Goal: Information Seeking & Learning: Check status

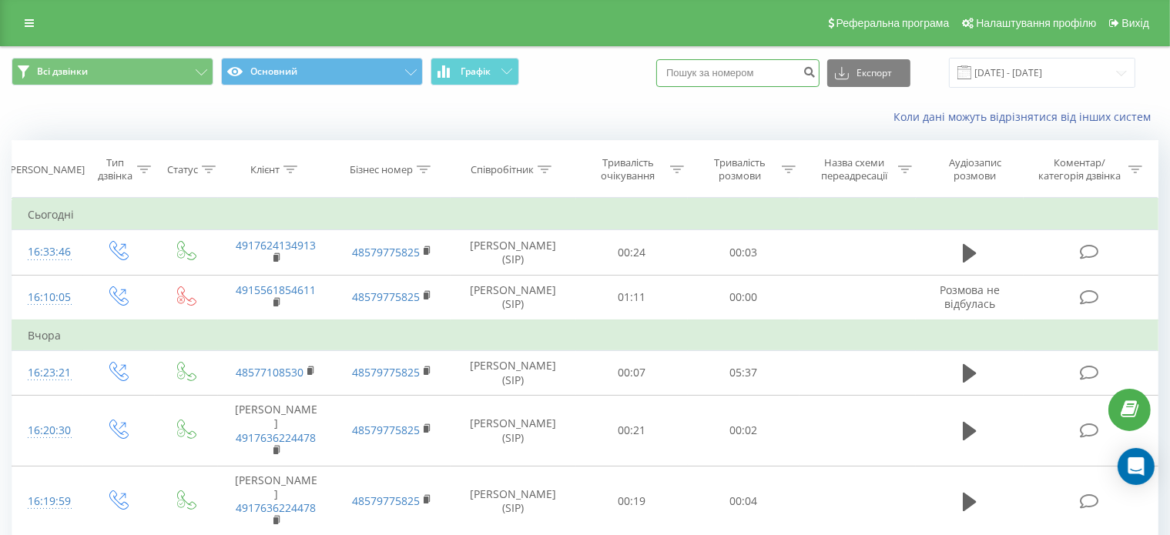
paste input "[PHONE_NUMBER]"
type input "[PHONE_NUMBER]"
click at [816, 70] on icon "submit" at bounding box center [809, 69] width 13 height 9
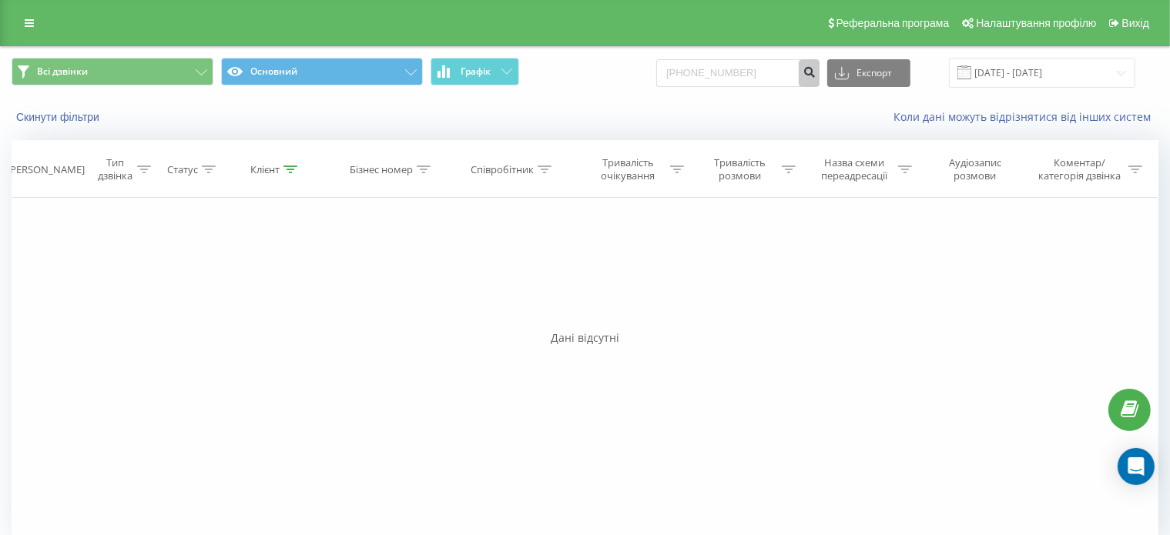
click at [816, 75] on icon "submit" at bounding box center [809, 69] width 13 height 9
paste input "[PHONE_NUMBER]"
type input "+4916+49162903450529034505"
click at [816, 75] on icon "submit" at bounding box center [809, 69] width 13 height 9
click at [754, 68] on input "+4916+49162903450529034505" at bounding box center [737, 73] width 163 height 28
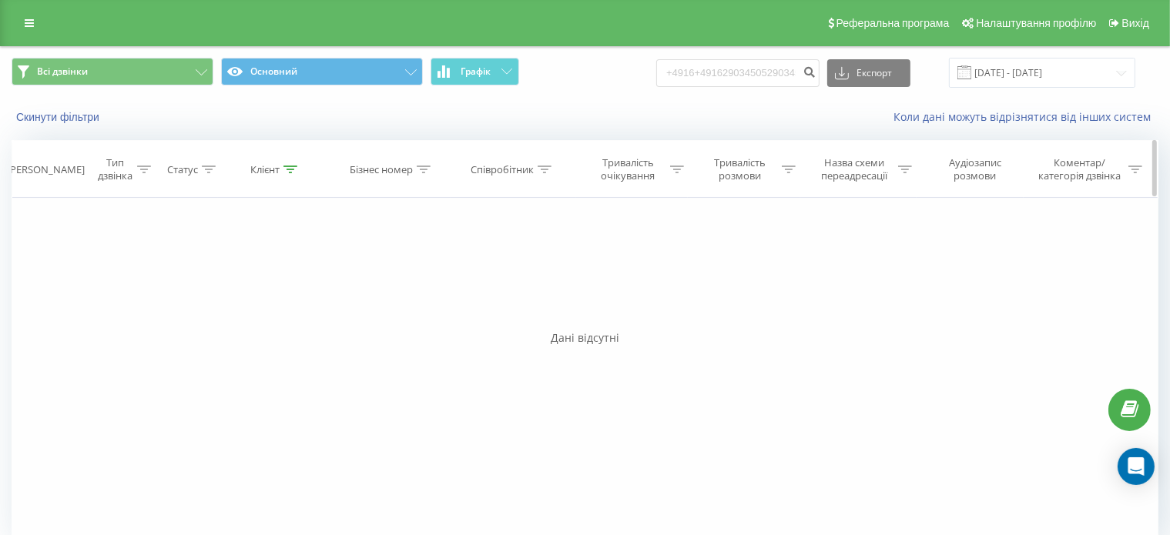
click at [44, 169] on div "[PERSON_NAME]" at bounding box center [46, 169] width 78 height 13
click at [107, 174] on div "Тип дзвінка" at bounding box center [115, 169] width 36 height 26
click at [120, 175] on div "Тип дзвінка" at bounding box center [115, 169] width 36 height 26
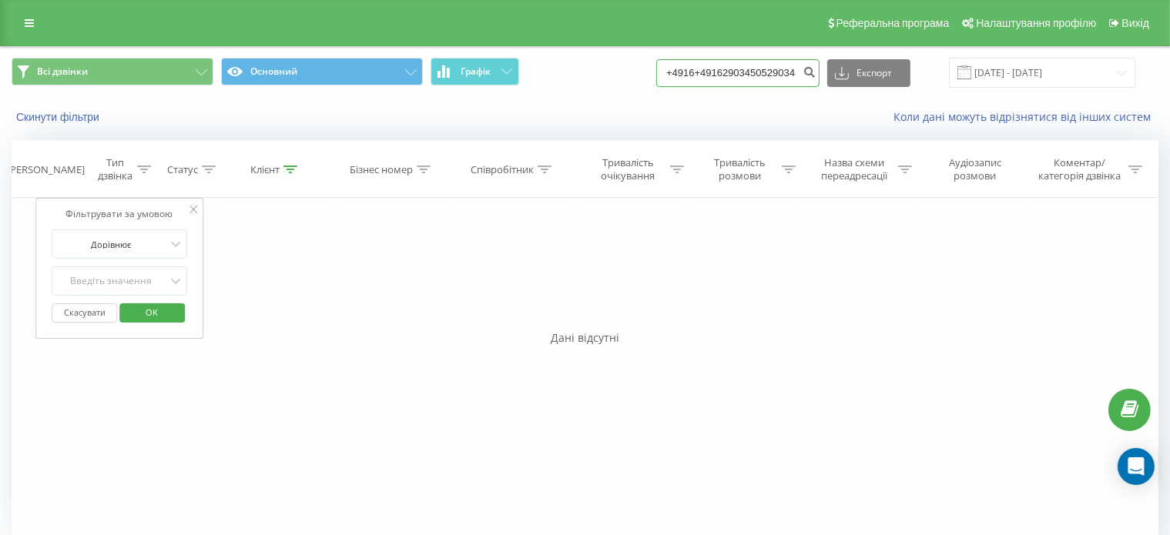
drag, startPoint x: 787, startPoint y: 70, endPoint x: 677, endPoint y: 75, distance: 110.3
click at [677, 75] on div "Всі дзвінки Основний Графік +4916+49162903450529034505 Експорт .csv .xls .xlsx …" at bounding box center [585, 73] width 1147 height 30
type input "29034505"
drag, startPoint x: 770, startPoint y: 75, endPoint x: 687, endPoint y: 72, distance: 83.2
click at [687, 72] on input "29034505" at bounding box center [737, 73] width 163 height 28
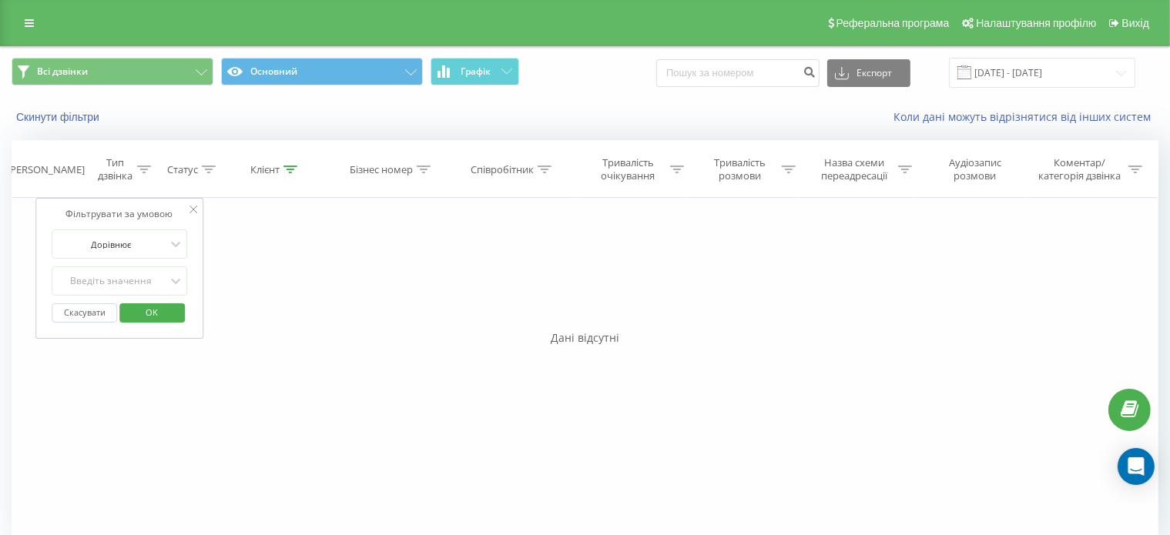
click at [971, 70] on span at bounding box center [964, 72] width 14 height 14
click at [971, 75] on span at bounding box center [964, 72] width 14 height 14
click at [1121, 73] on input "[DATE] - [DATE]" at bounding box center [1042, 73] width 186 height 30
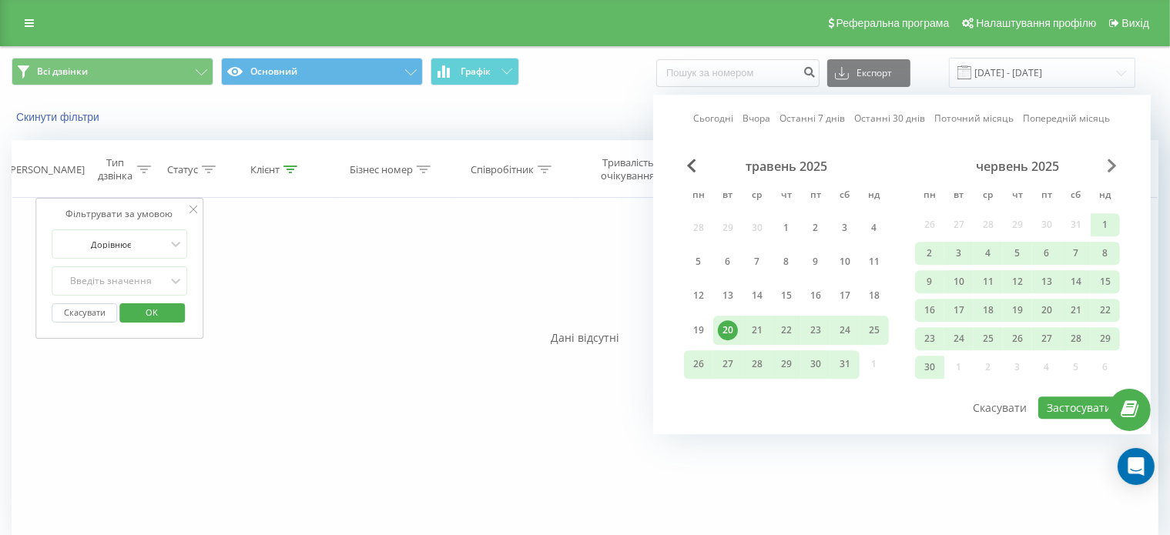
click at [1108, 166] on span "Next Month" at bounding box center [1112, 166] width 9 height 14
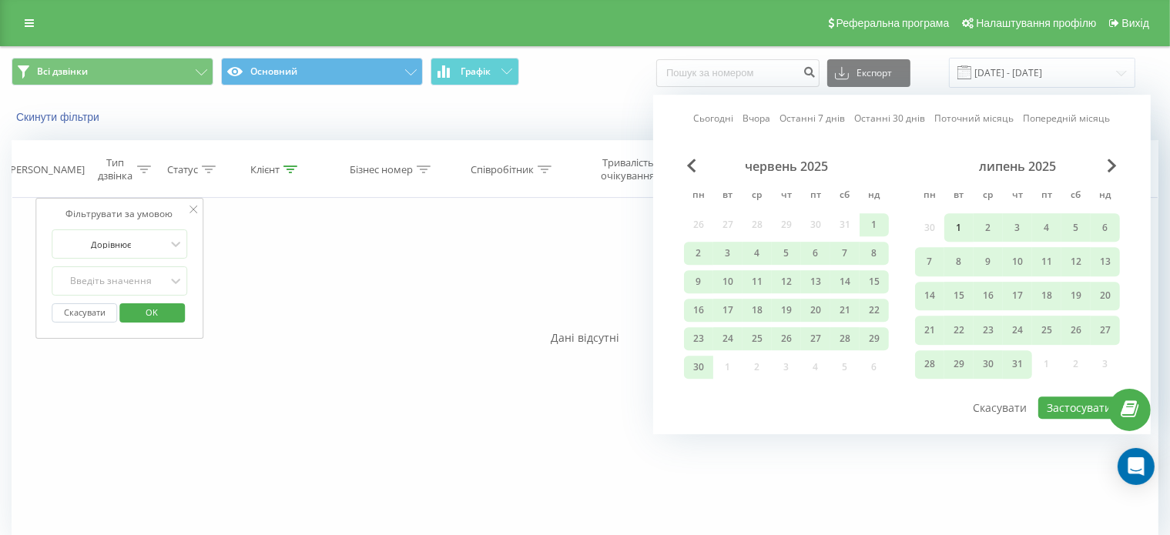
click at [955, 225] on div "1" at bounding box center [959, 228] width 20 height 20
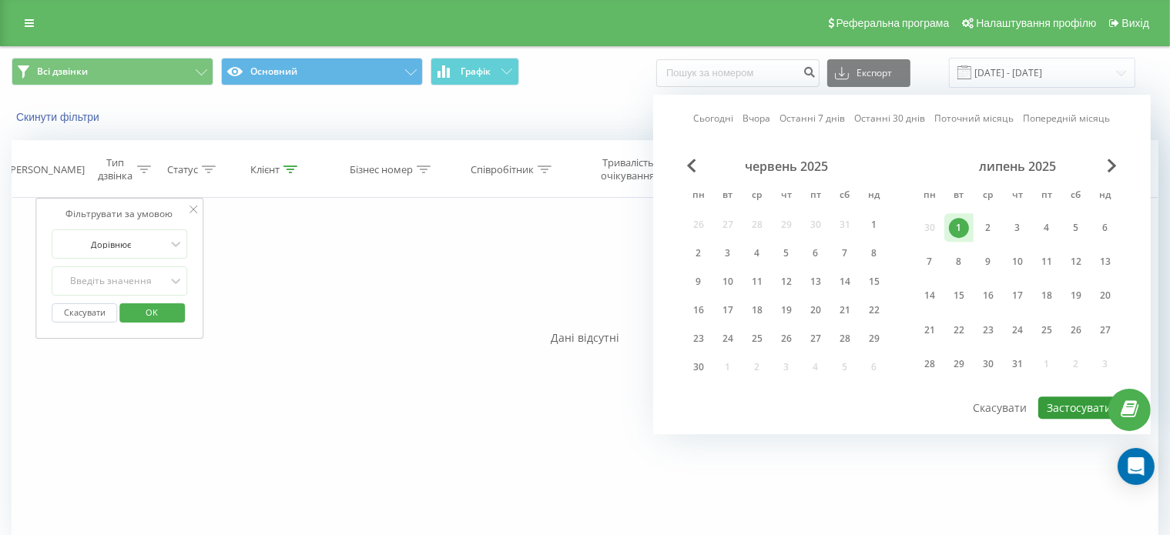
click at [1061, 407] on button "Застосувати" at bounding box center [1079, 408] width 82 height 22
type input "01.07.2025 - 01.07.2025"
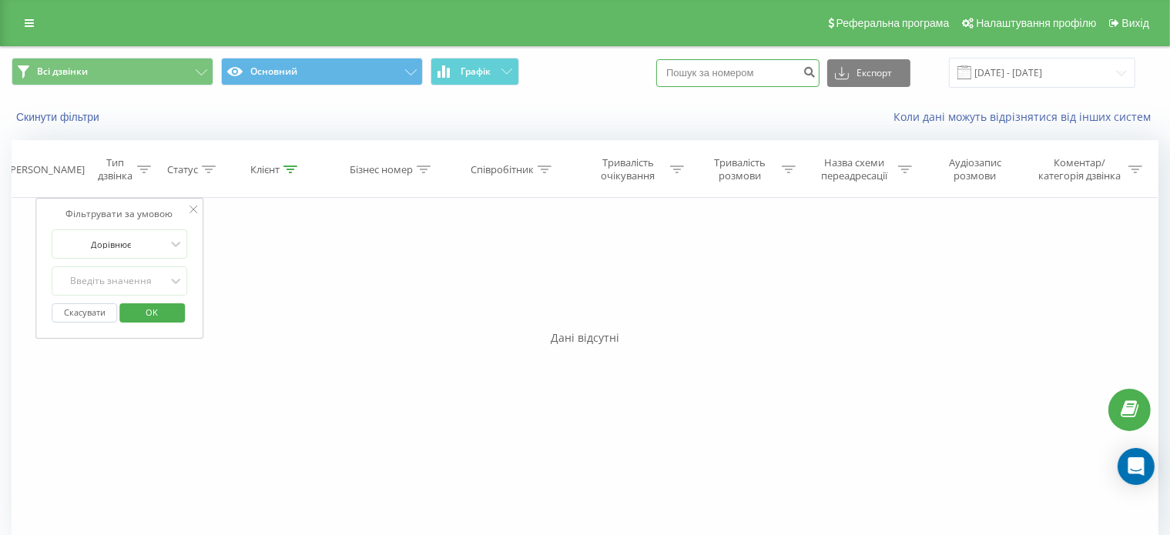
paste input "+491629034505"
type input "+491629034505"
click at [816, 71] on icon "submit" at bounding box center [809, 69] width 13 height 9
click at [883, 78] on button "Експорт" at bounding box center [868, 73] width 83 height 28
click at [785, 116] on div "Коли дані можуть відрізнятися вiд інших систем" at bounding box center [804, 116] width 730 height 15
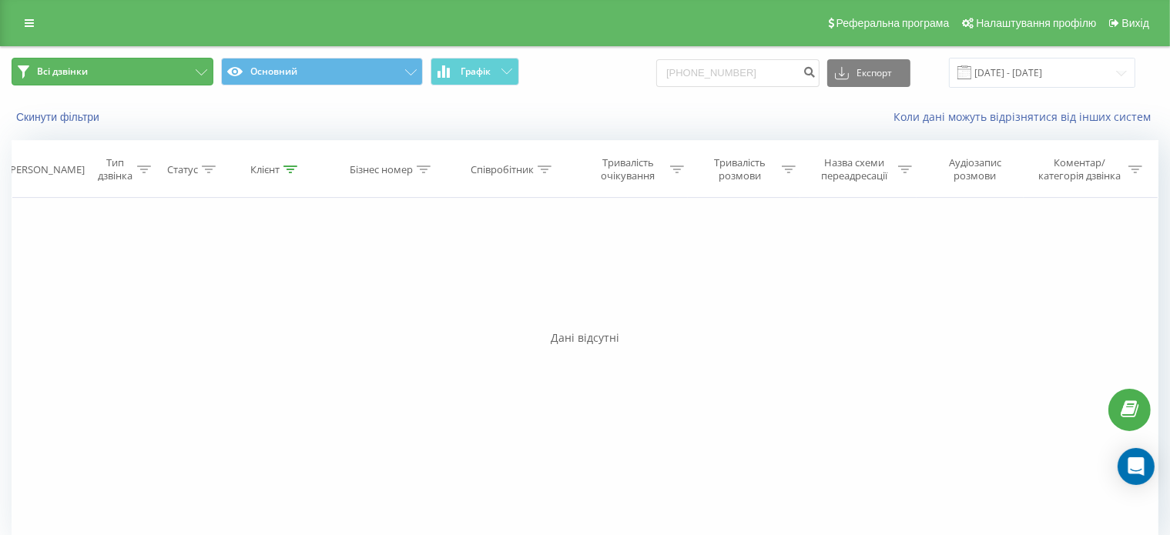
click at [185, 66] on button "Всі дзвінки" at bounding box center [113, 72] width 202 height 28
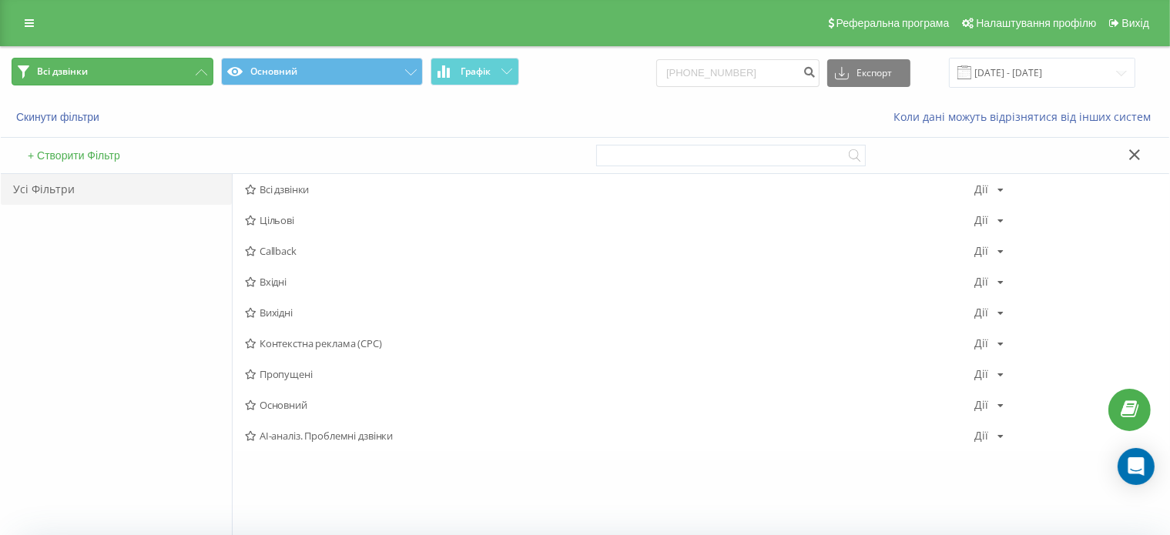
click at [185, 66] on button "Всі дзвінки" at bounding box center [113, 72] width 202 height 28
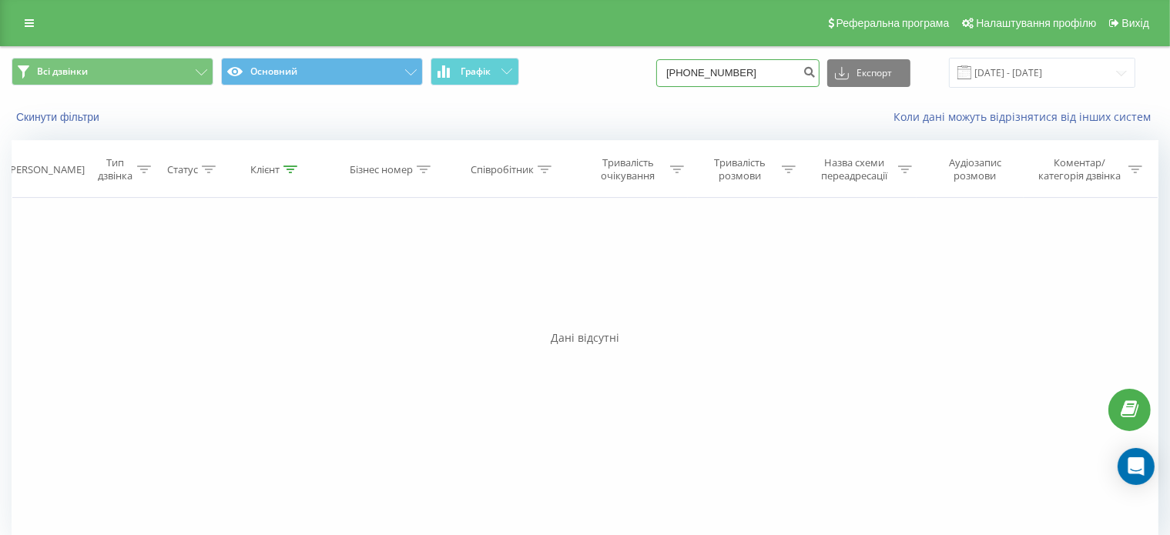
click at [779, 75] on input "[PHONE_NUMBER]" at bounding box center [737, 73] width 163 height 28
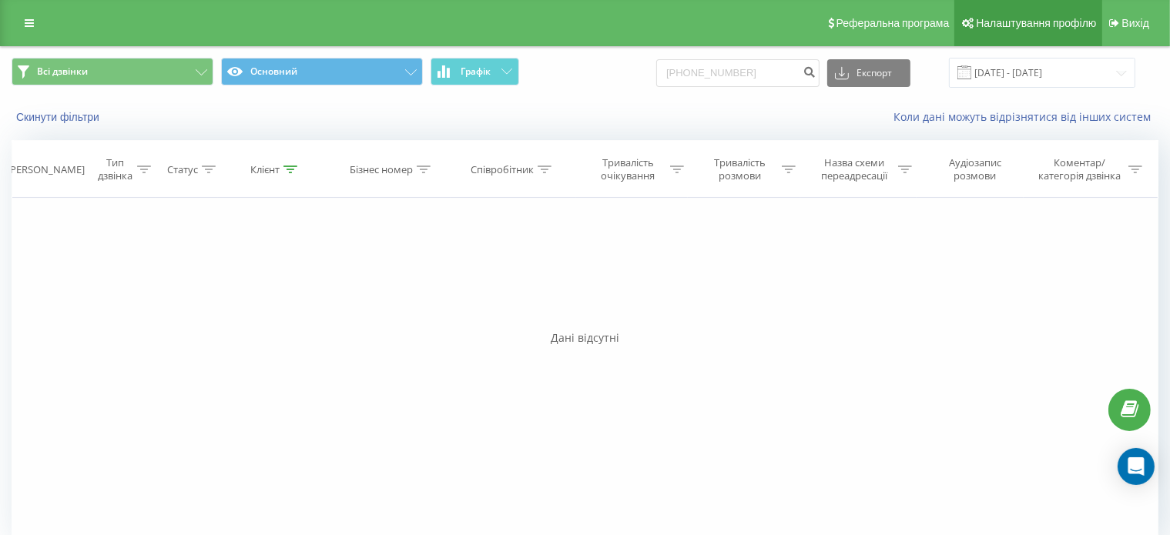
click at [1025, 28] on span "Налаштування профілю" at bounding box center [1036, 23] width 120 height 12
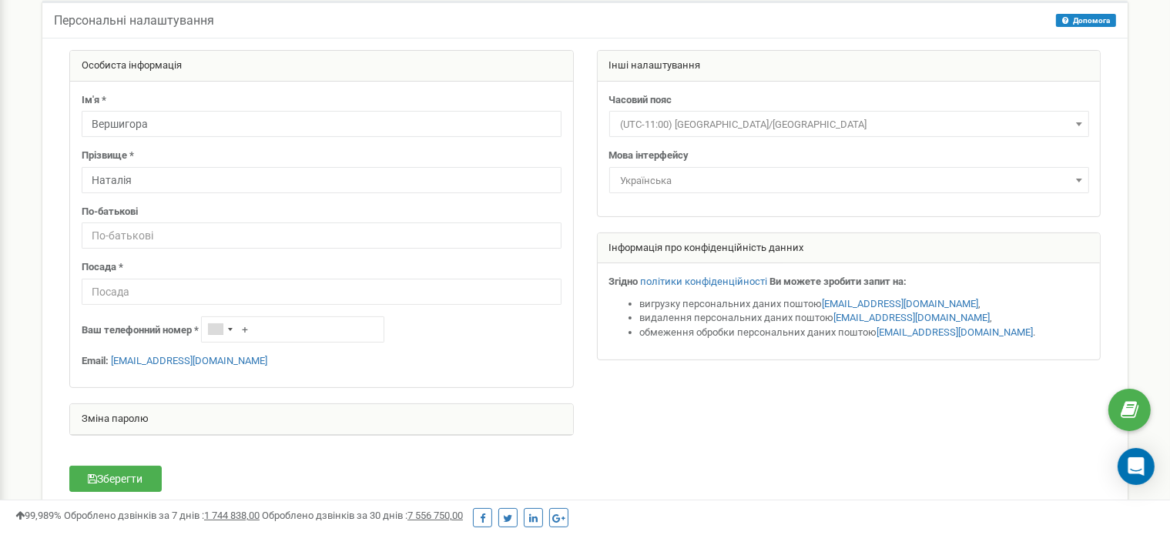
scroll to position [154, 0]
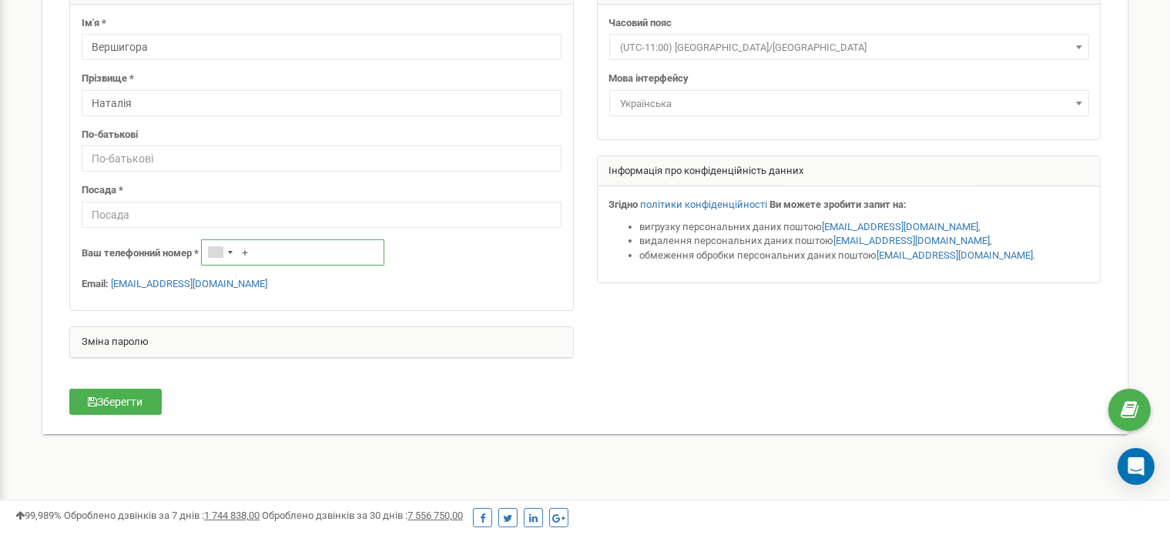
click at [294, 250] on input "+" at bounding box center [292, 253] width 183 height 26
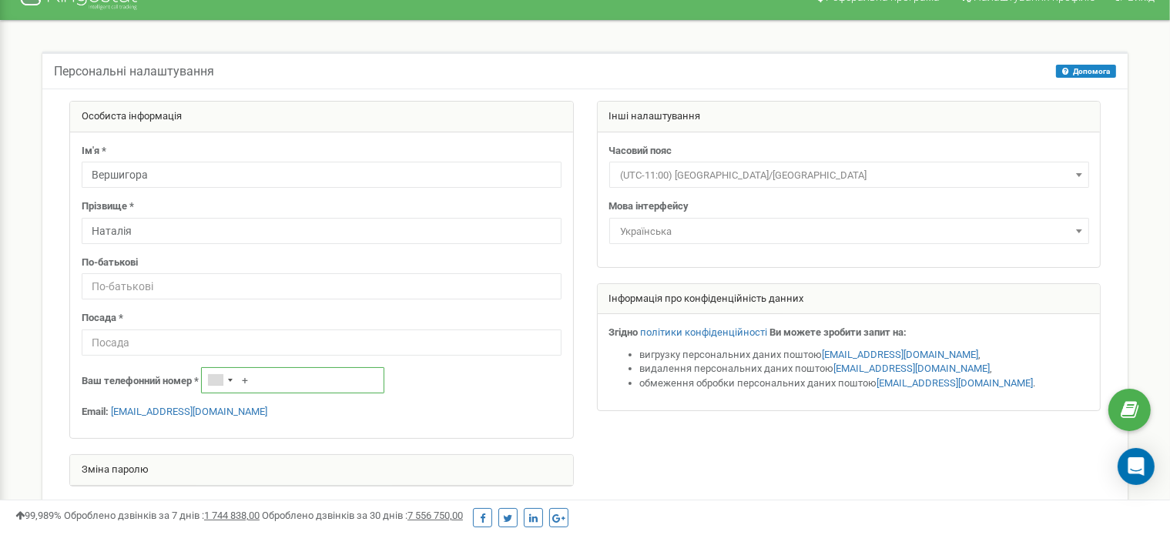
scroll to position [0, 0]
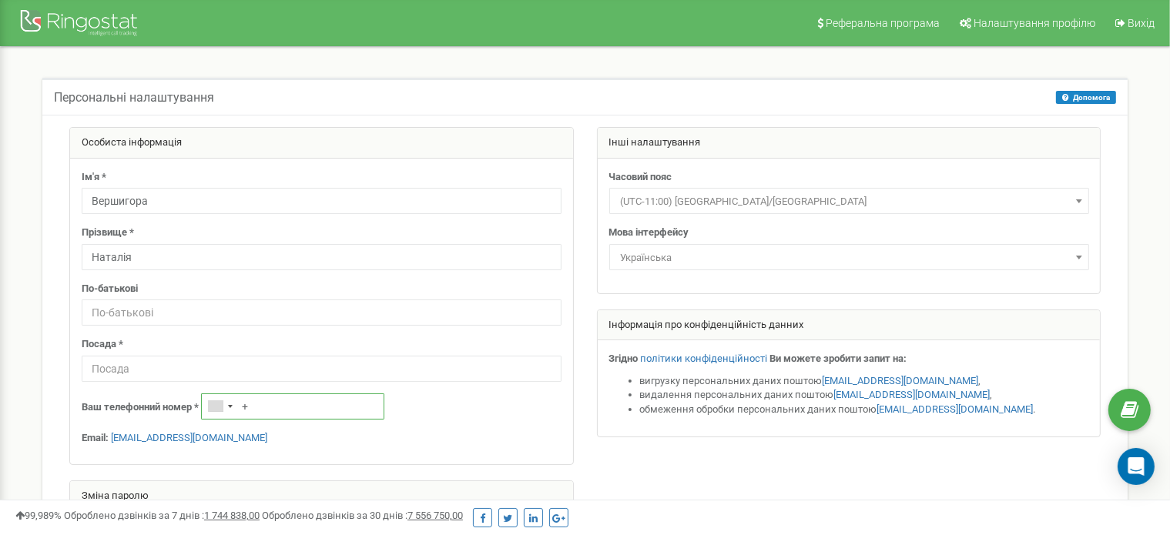
paste input "48579775825"
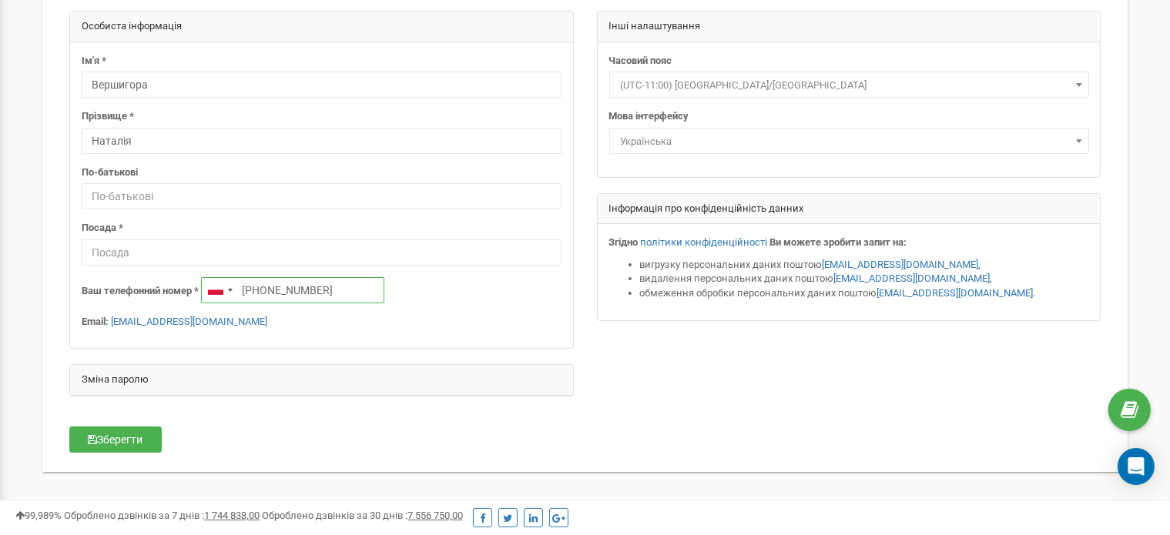
scroll to position [154, 0]
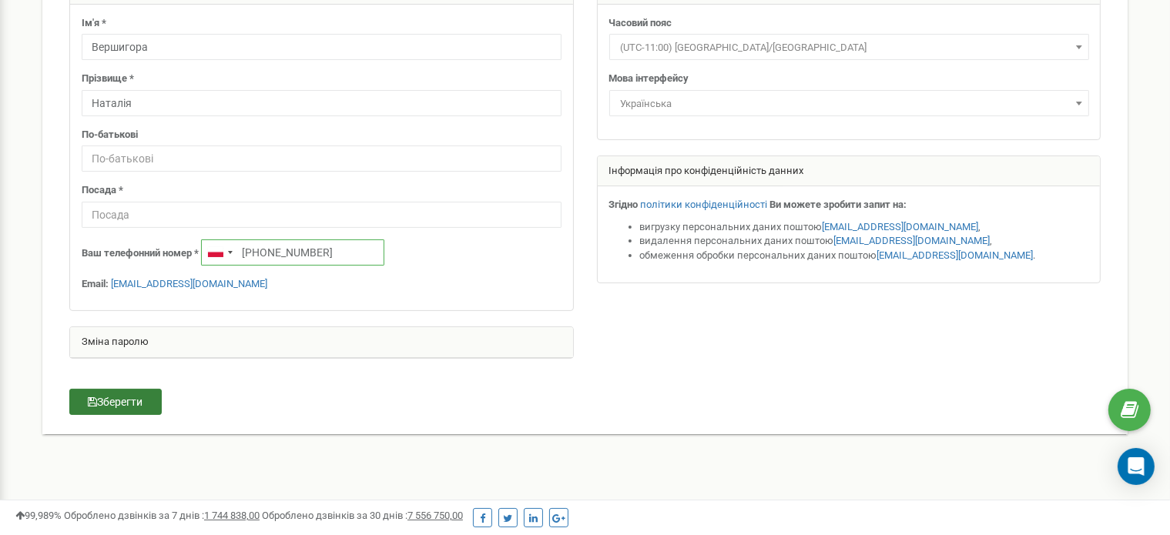
type input "+48579775825"
click at [140, 406] on button "Зберегти" at bounding box center [115, 402] width 92 height 26
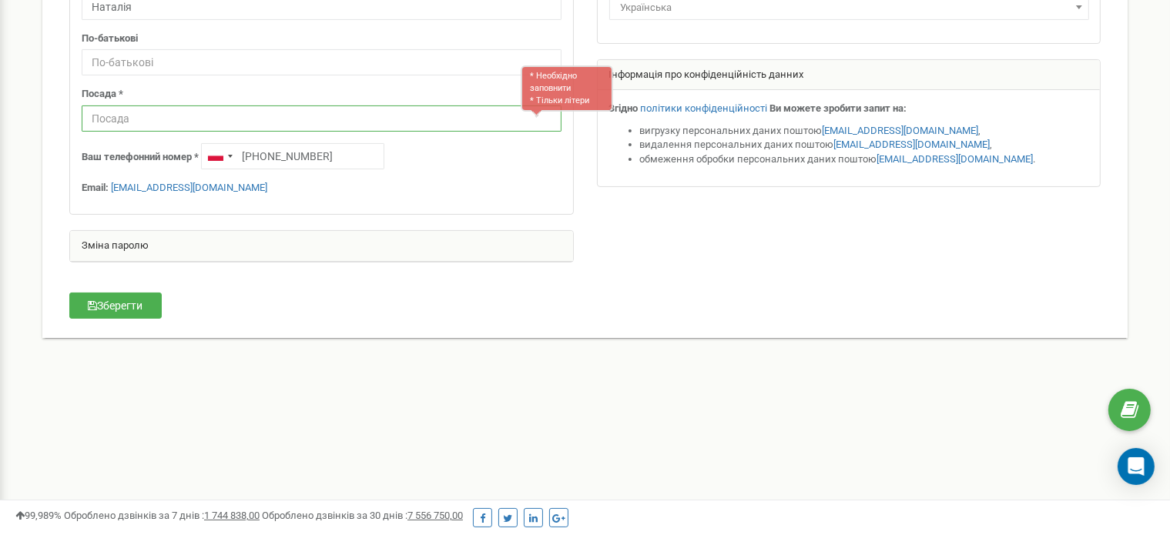
scroll to position [161, 0]
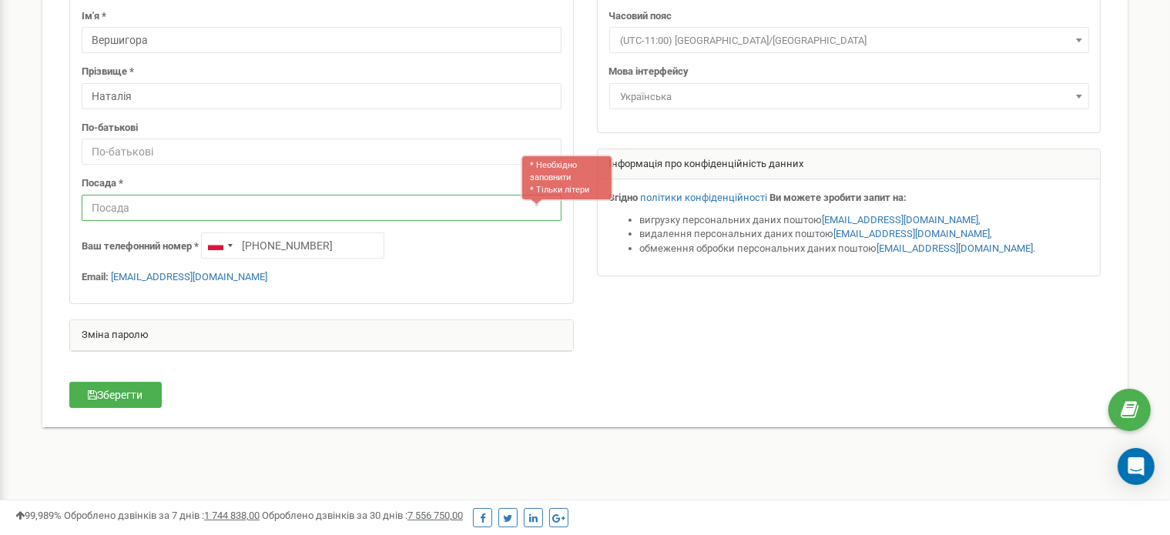
click at [528, 211] on input "text" at bounding box center [322, 208] width 480 height 26
click at [267, 209] on input "text" at bounding box center [322, 208] width 480 height 26
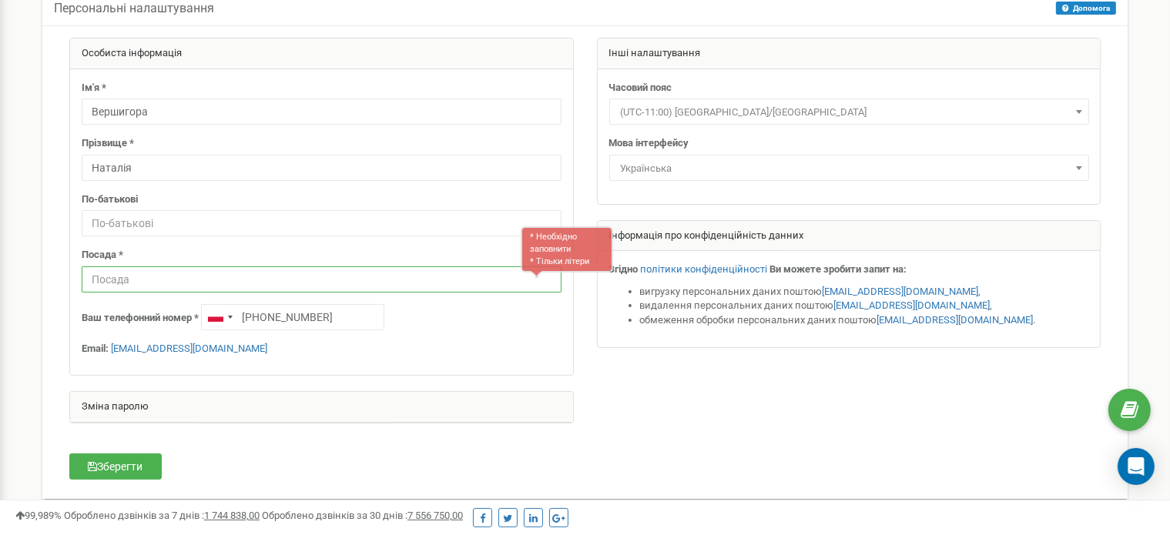
scroll to position [231, 0]
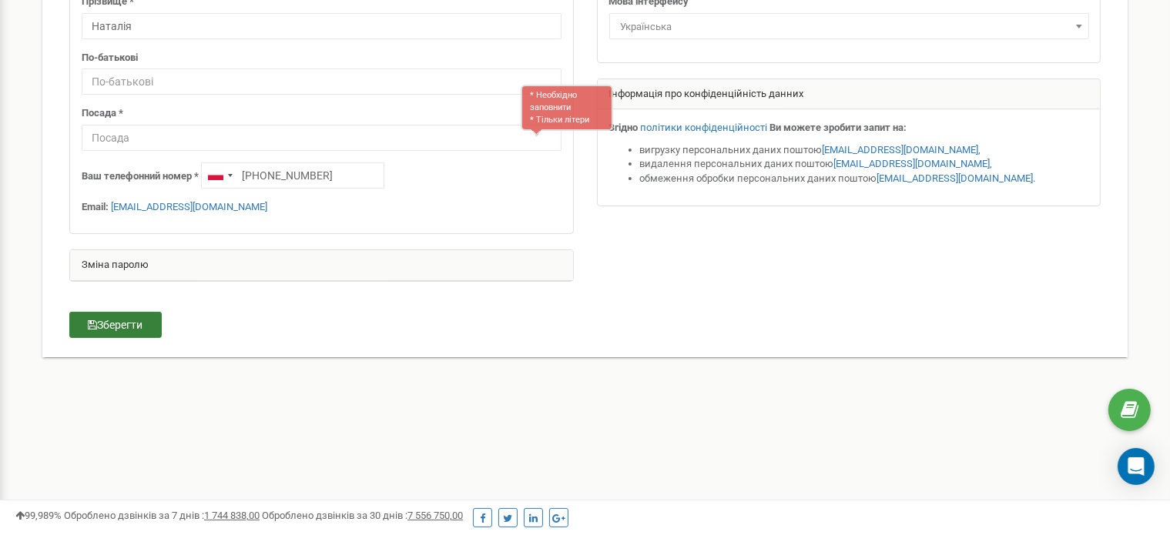
click at [151, 323] on button "Зберегти" at bounding box center [115, 325] width 92 height 26
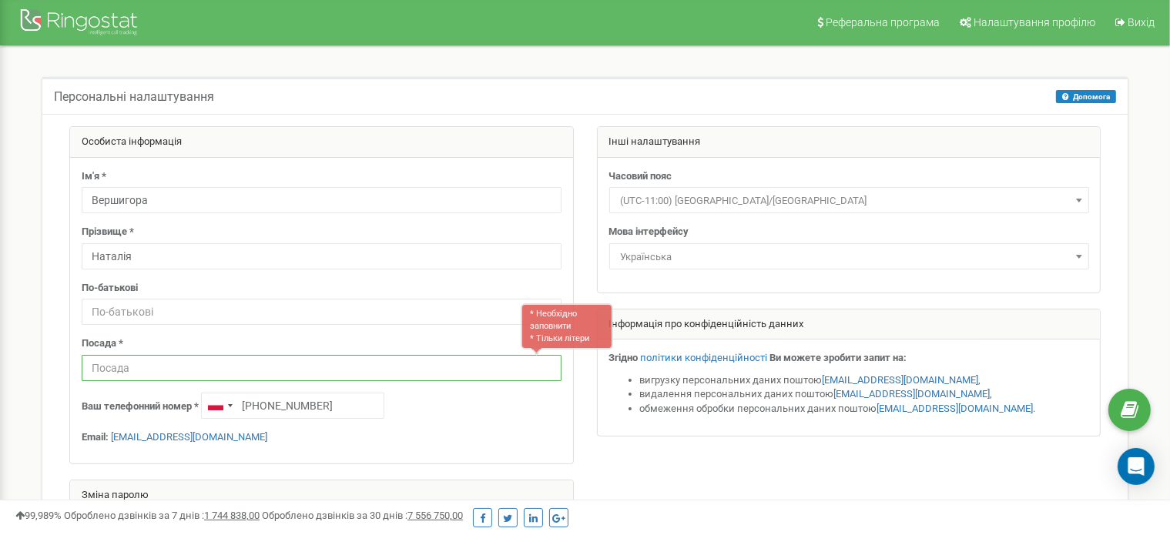
scroll to position [0, 0]
click at [187, 9] on nav "Реферальна програма Налаштування профілю Вихід" at bounding box center [585, 23] width 1170 height 46
click at [184, 18] on nav "Реферальна програма Налаштування профілю Вихід" at bounding box center [585, 23] width 1170 height 46
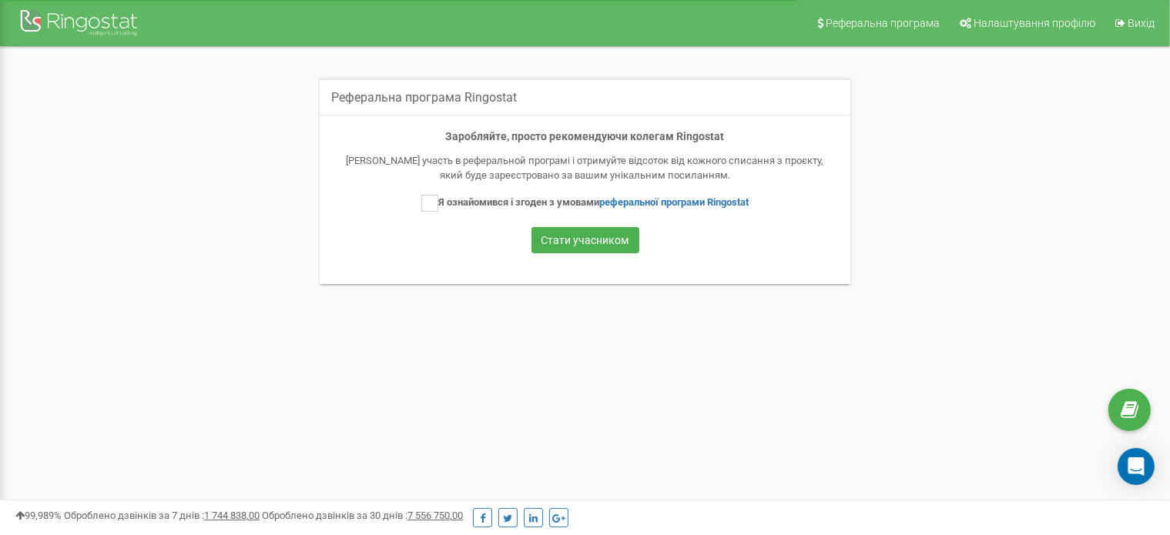
click at [1010, 28] on span "Налаштування профілю" at bounding box center [1035, 23] width 122 height 12
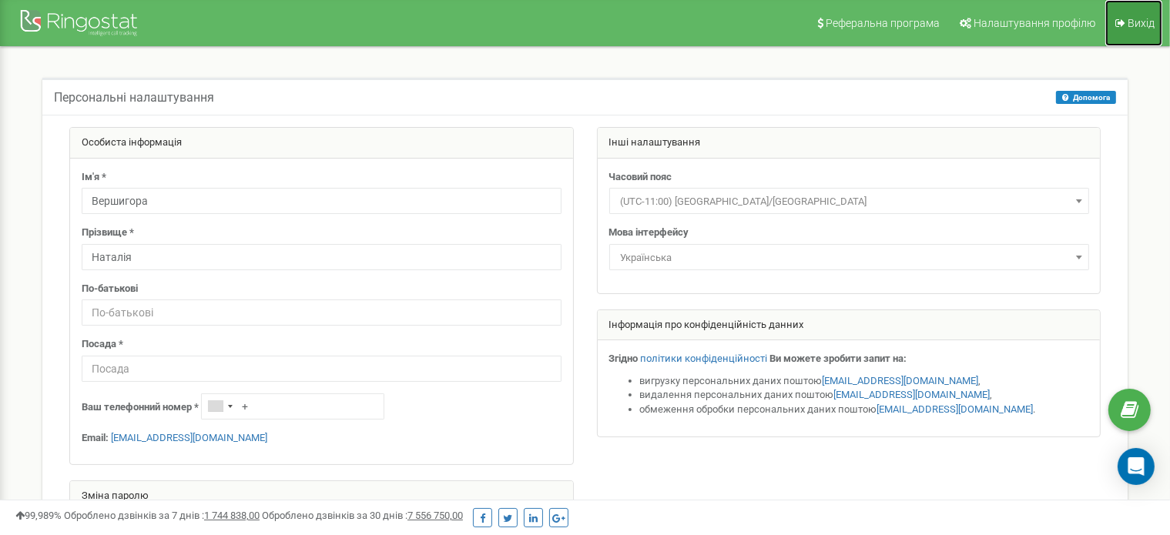
click at [1118, 21] on icon at bounding box center [1120, 23] width 10 height 11
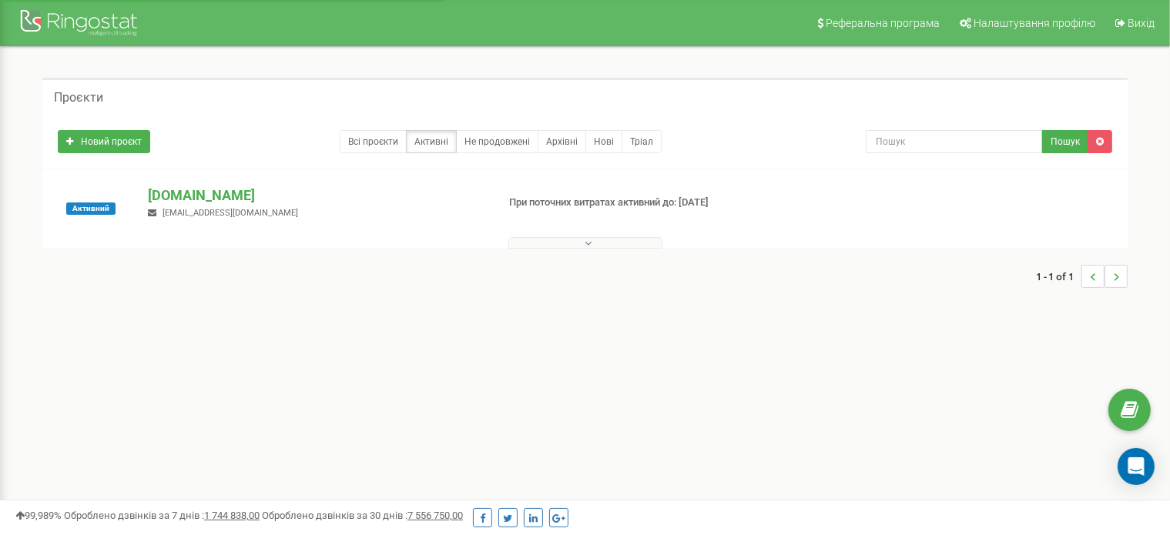
click at [531, 242] on button at bounding box center [585, 243] width 154 height 12
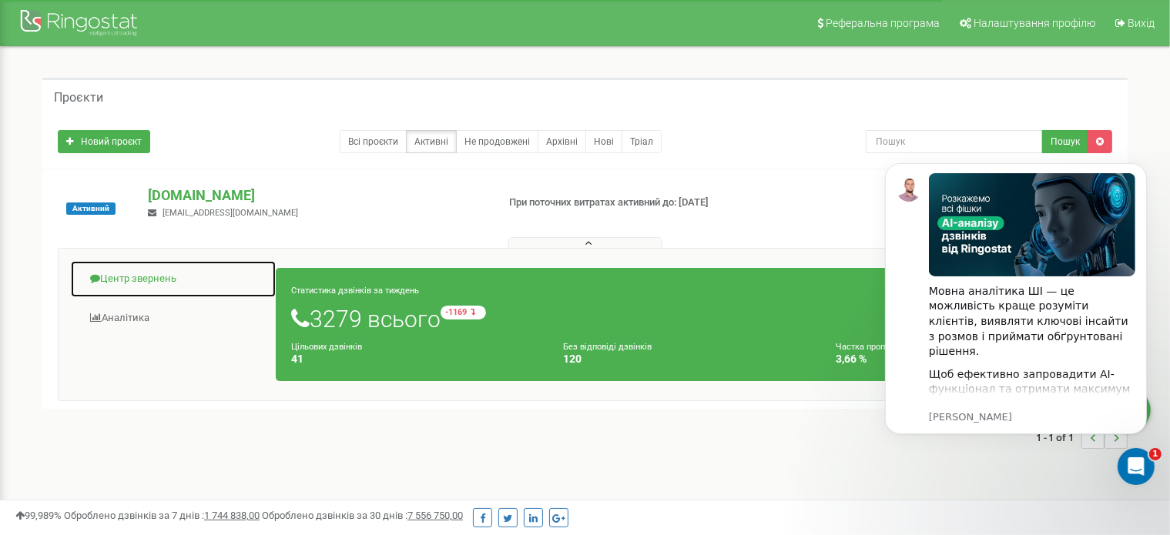
click at [161, 276] on link "Центр звернень" at bounding box center [173, 279] width 206 height 38
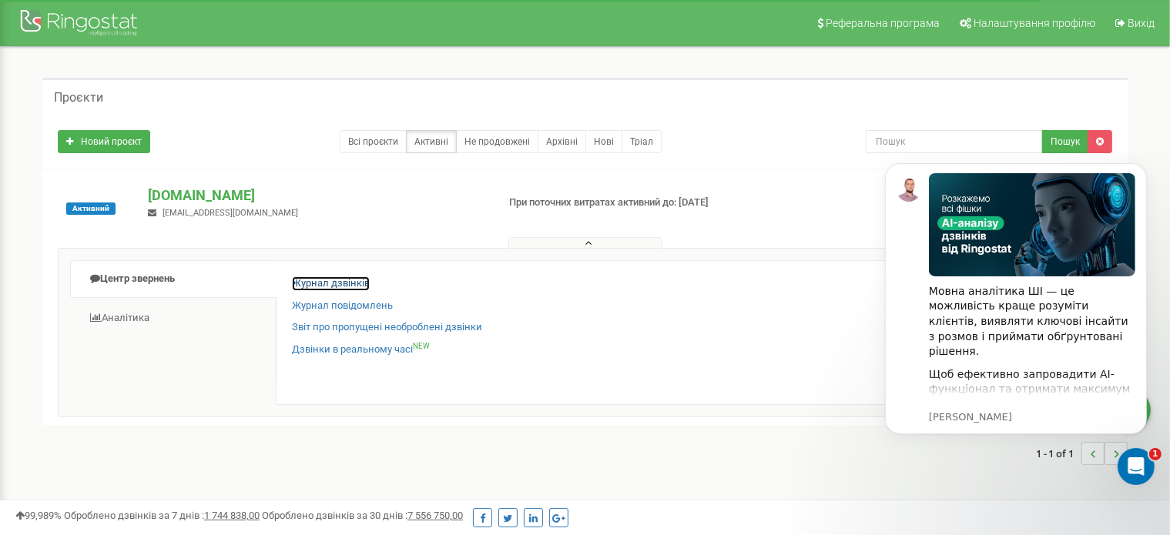
click at [324, 282] on link "Журнал дзвінків" at bounding box center [331, 283] width 78 height 15
click at [347, 280] on link "Журнал дзвінків" at bounding box center [331, 283] width 78 height 15
click at [1143, 166] on icon "Dismiss notification" at bounding box center [1140, 166] width 5 height 5
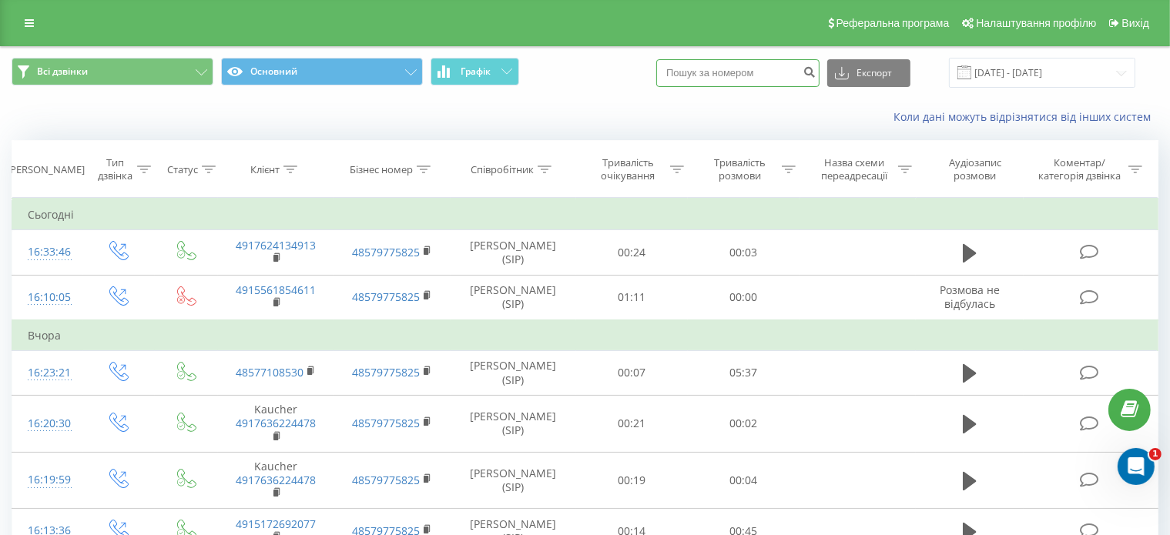
paste input "48579775825"
type input "48579775825"
click at [816, 72] on icon "submit" at bounding box center [809, 69] width 13 height 9
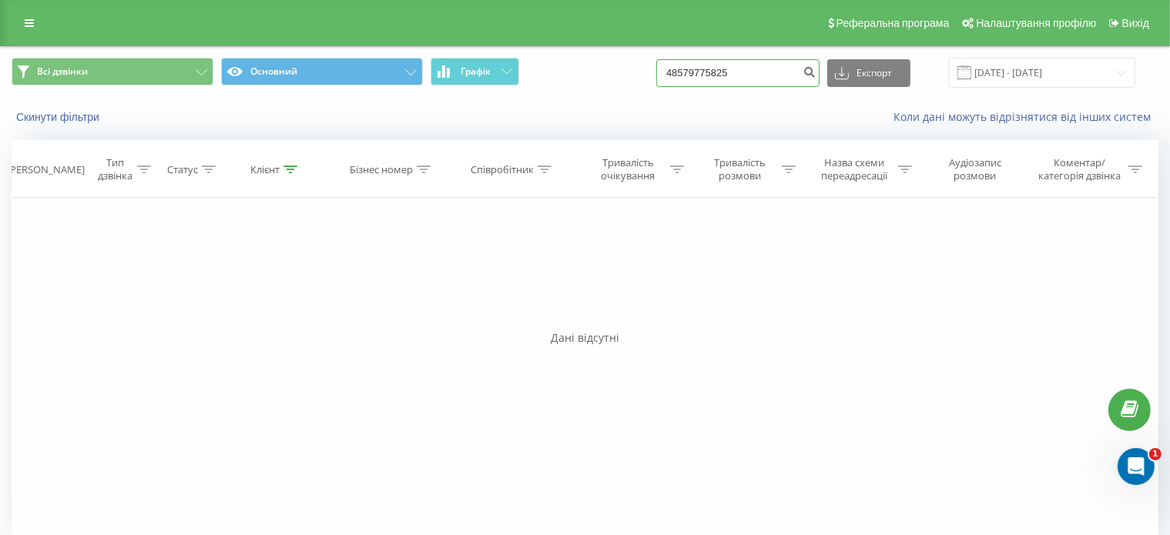
drag, startPoint x: 752, startPoint y: 70, endPoint x: 661, endPoint y: 73, distance: 91.7
click at [661, 73] on div "Всі дзвінки Основний Графік 48579775825 Експорт .csv .xls .xlsx 20.05.2025 - 20…" at bounding box center [585, 73] width 1147 height 30
paste input "[PHONE_NUMBER]"
type input "[PHONE_NUMBER]"
click at [816, 70] on icon "submit" at bounding box center [809, 69] width 13 height 9
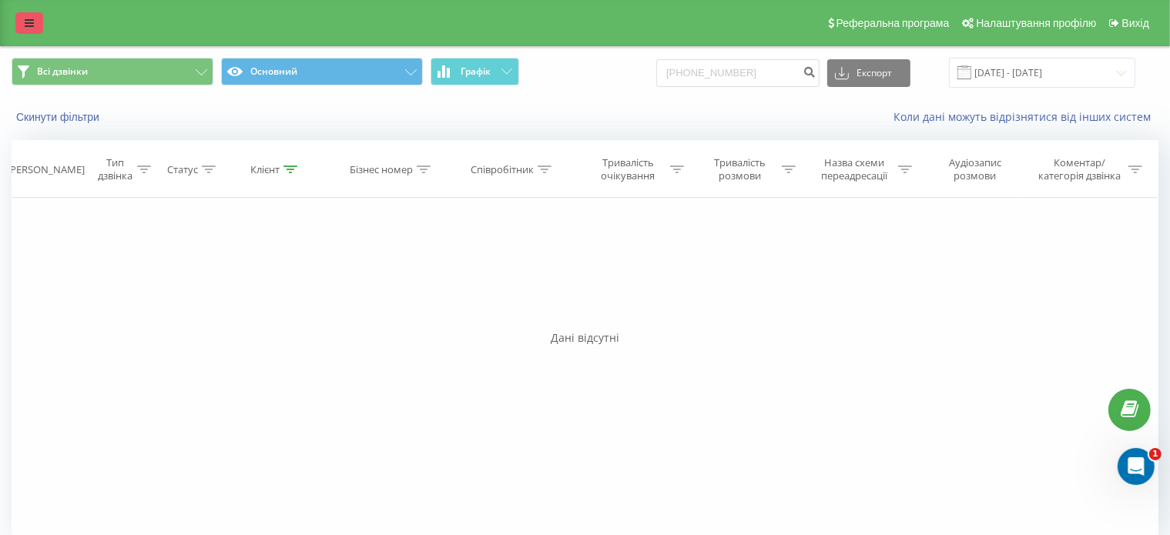
click at [34, 23] on link at bounding box center [29, 23] width 28 height 22
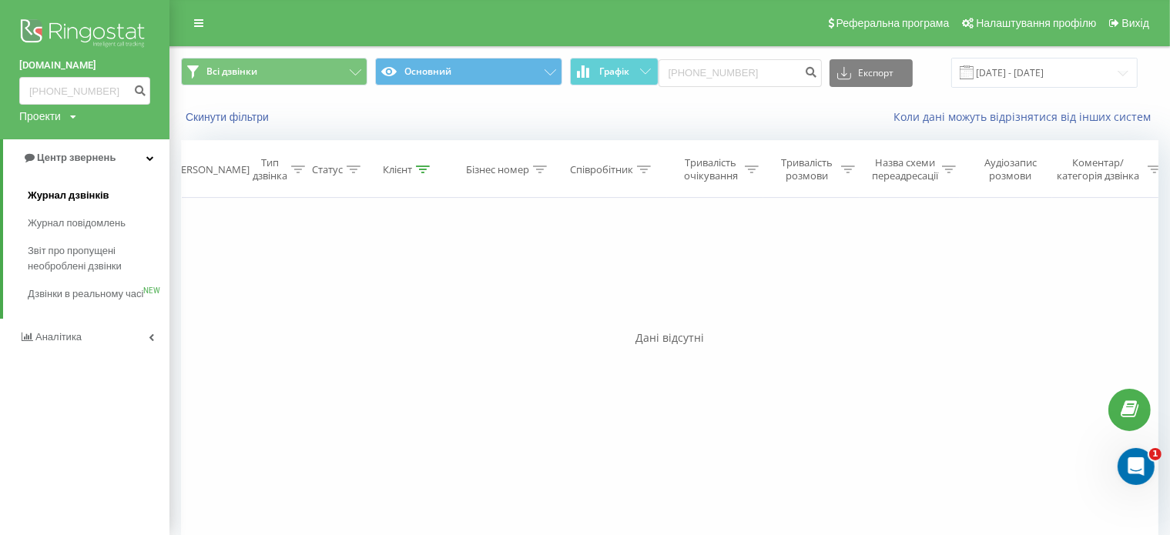
click at [87, 191] on span "Журнал дзвінків" at bounding box center [69, 195] width 82 height 15
click at [87, 198] on span "Журнал дзвінків" at bounding box center [69, 195] width 82 height 15
click at [89, 197] on span "Журнал дзвінків" at bounding box center [69, 195] width 82 height 15
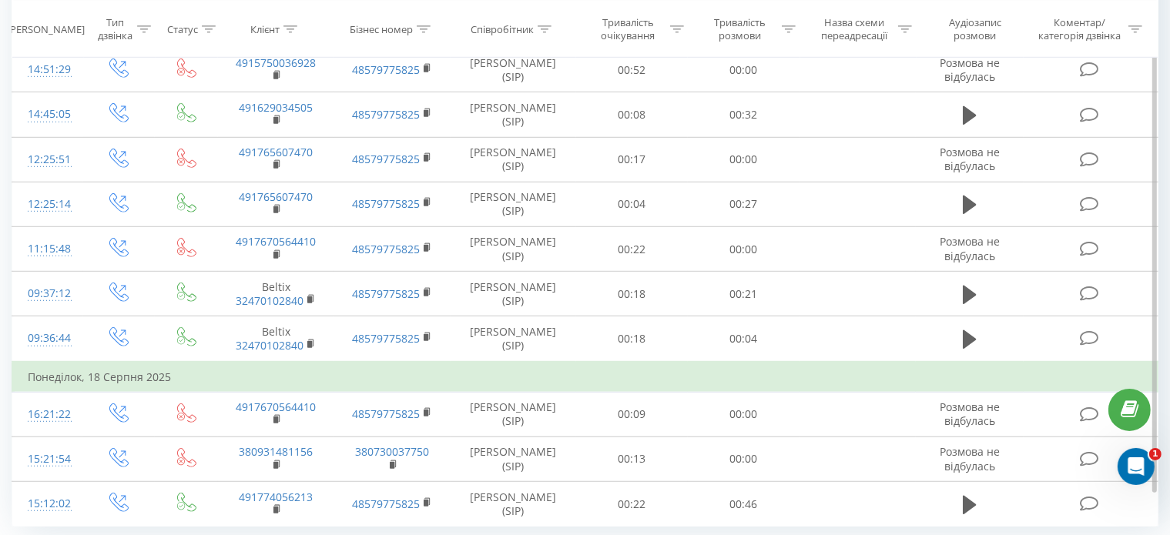
scroll to position [977, 0]
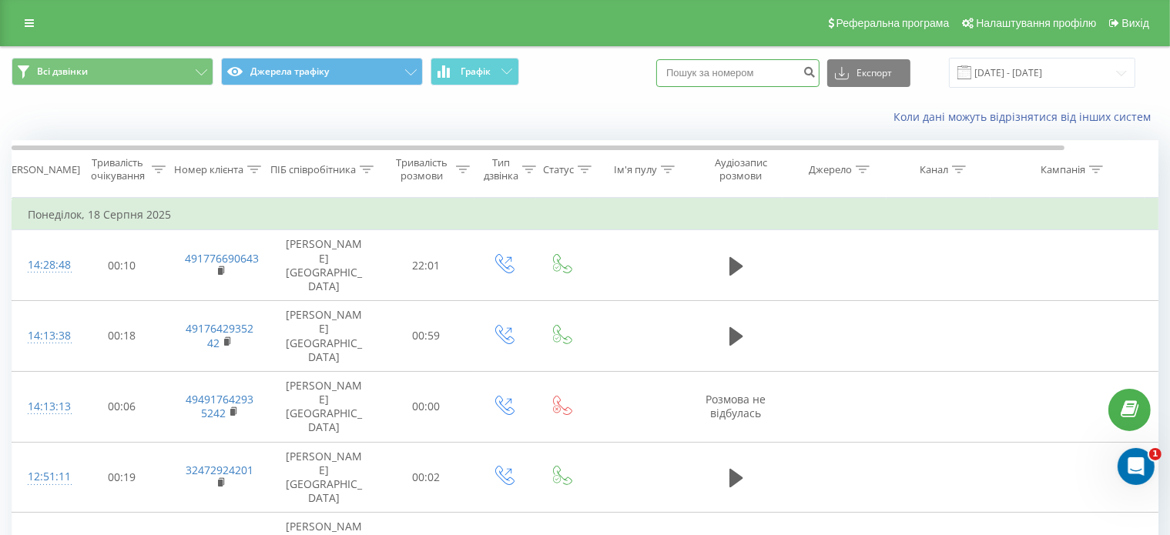
paste input "[PHONE_NUMBER]"
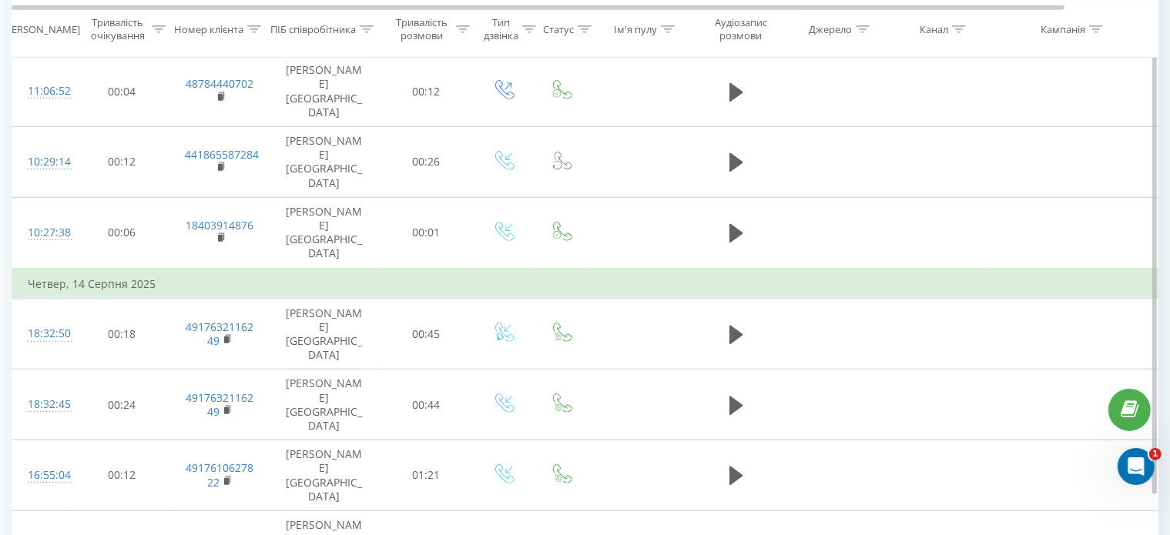
scroll to position [960, 0]
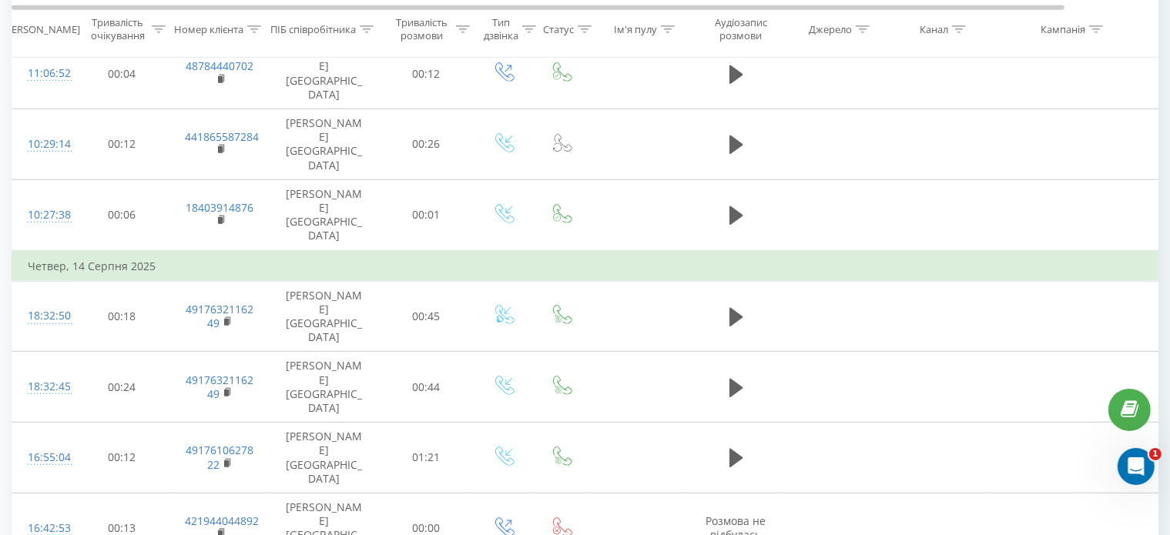
type input "[PHONE_NUMBER]"
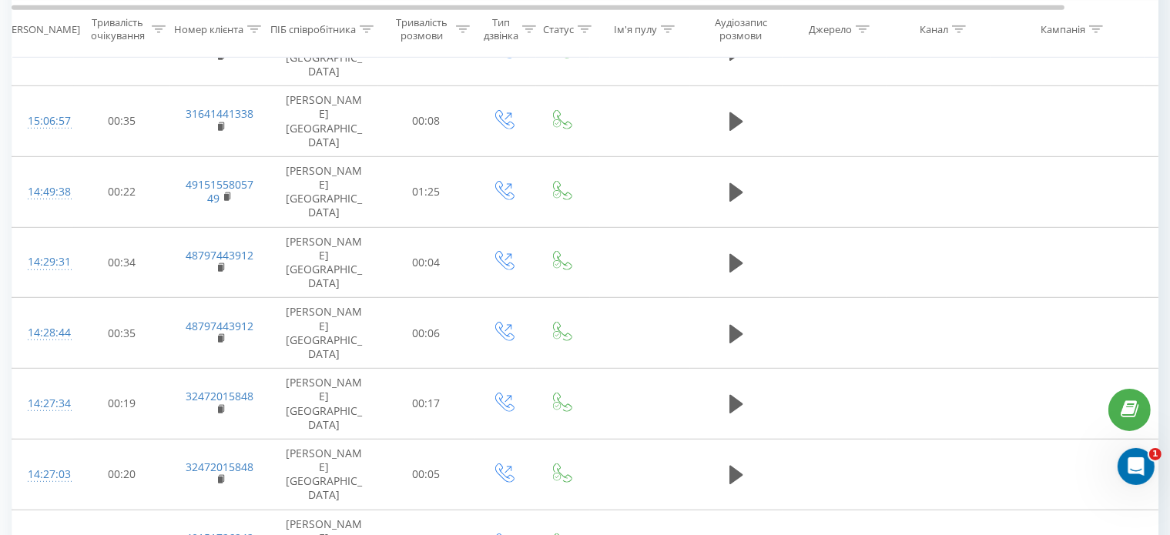
scroll to position [869, 0]
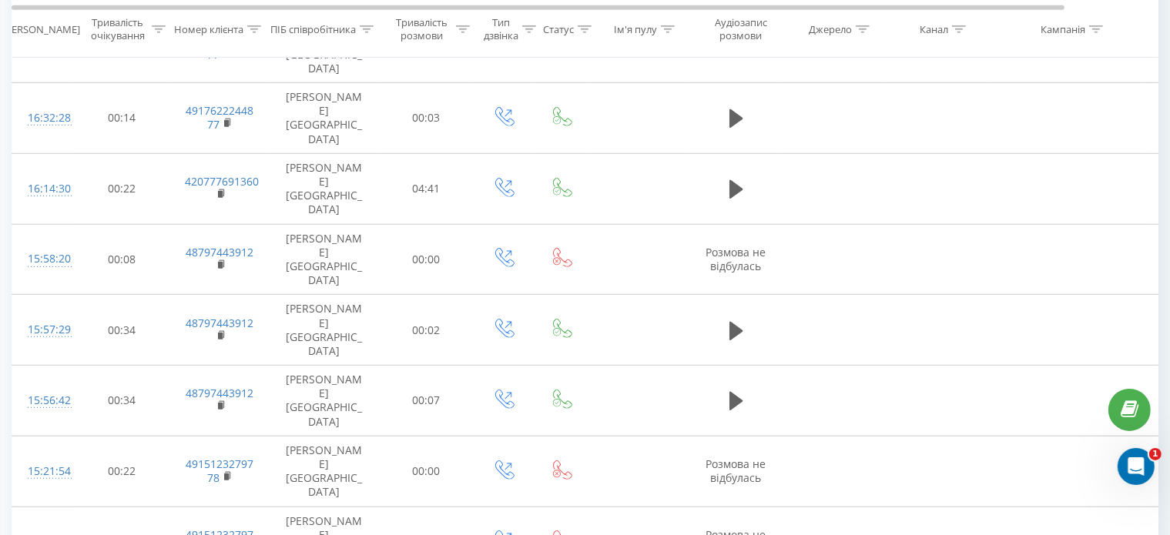
scroll to position [900, 0]
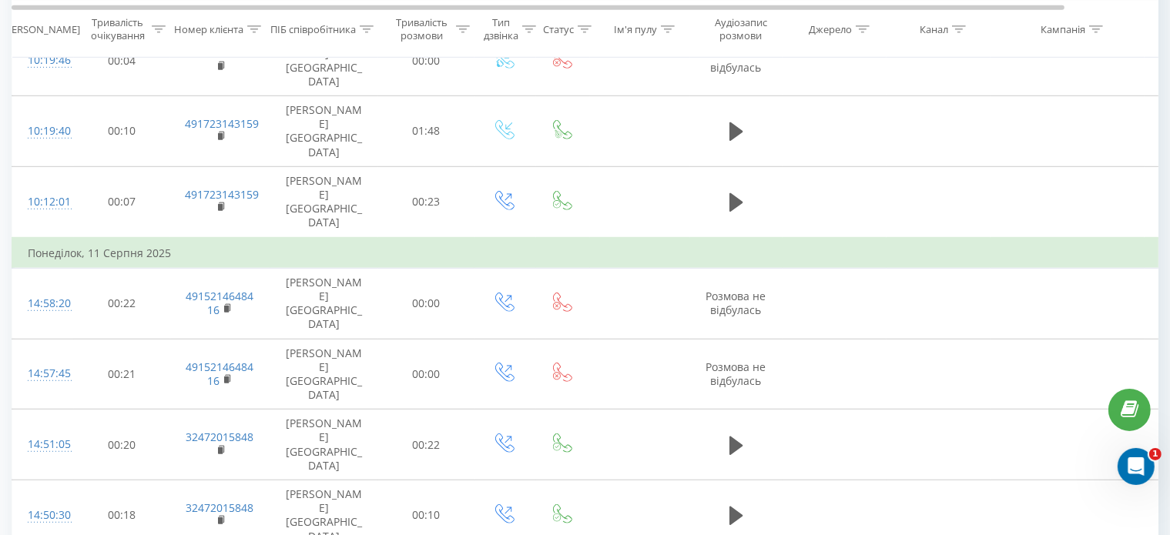
scroll to position [930, 0]
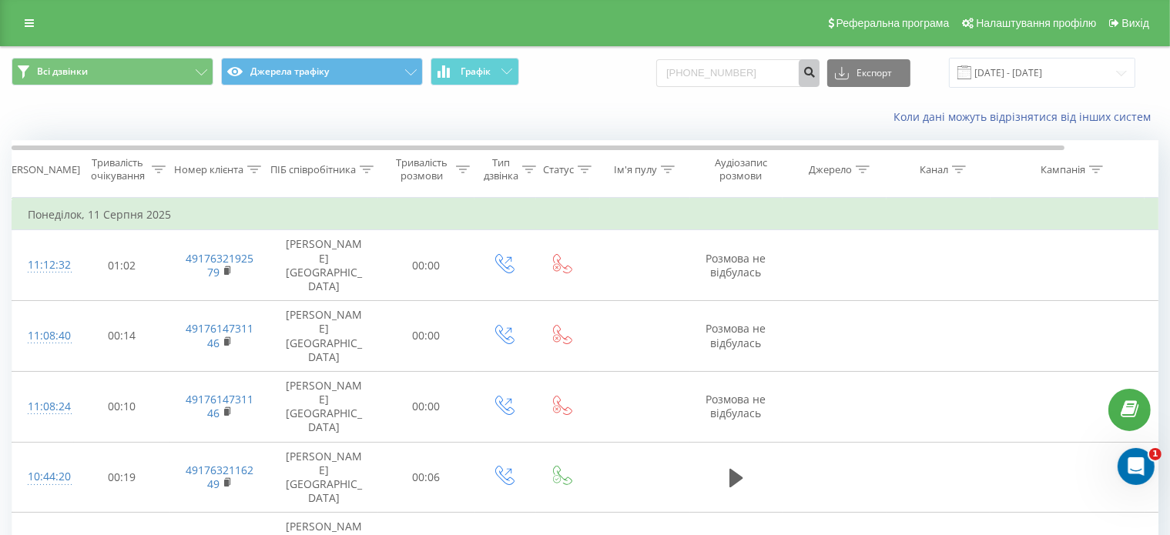
click at [816, 75] on icon "submit" at bounding box center [809, 69] width 13 height 9
